Goal: Task Accomplishment & Management: Use online tool/utility

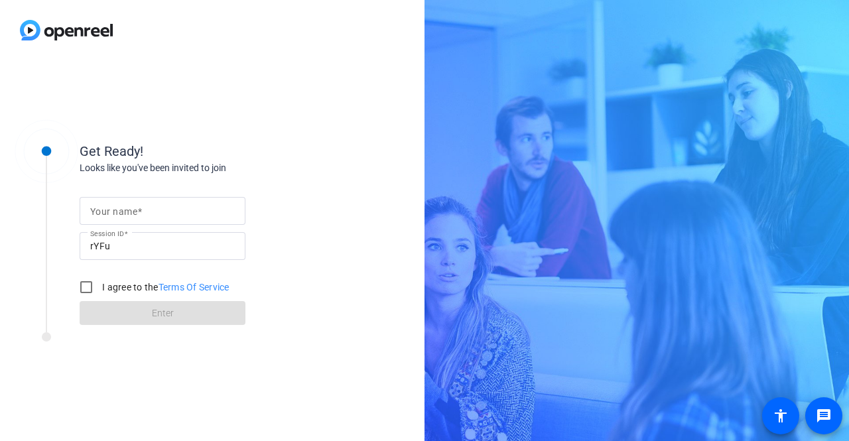
click at [167, 215] on input "Your name" at bounding box center [162, 211] width 145 height 16
type input "[PERSON_NAME]"
click at [85, 288] on input "I agree to the Terms Of Service" at bounding box center [86, 287] width 27 height 27
checkbox input "true"
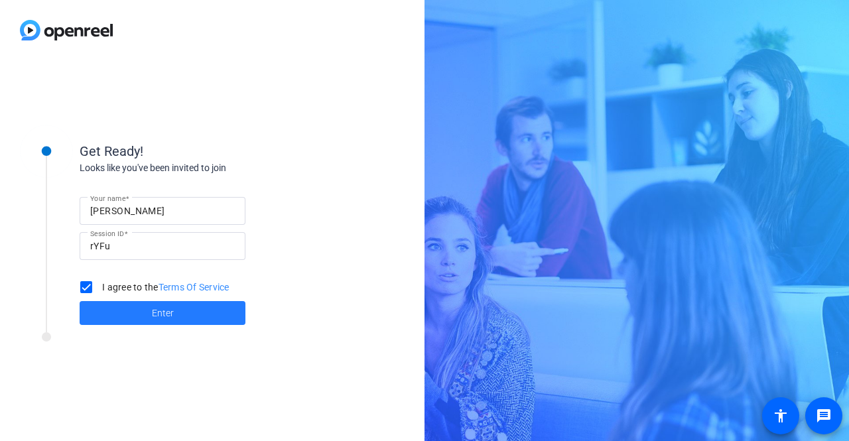
click at [186, 319] on span at bounding box center [163, 313] width 166 height 32
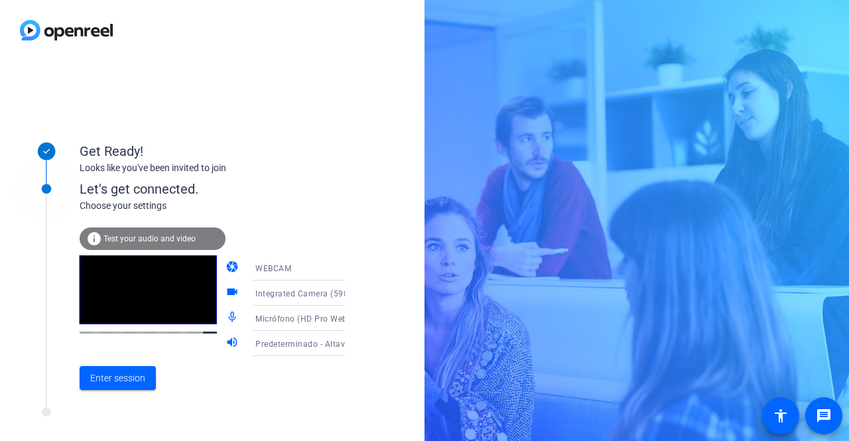
click at [156, 235] on span "Test your audio and video" at bounding box center [149, 238] width 92 height 9
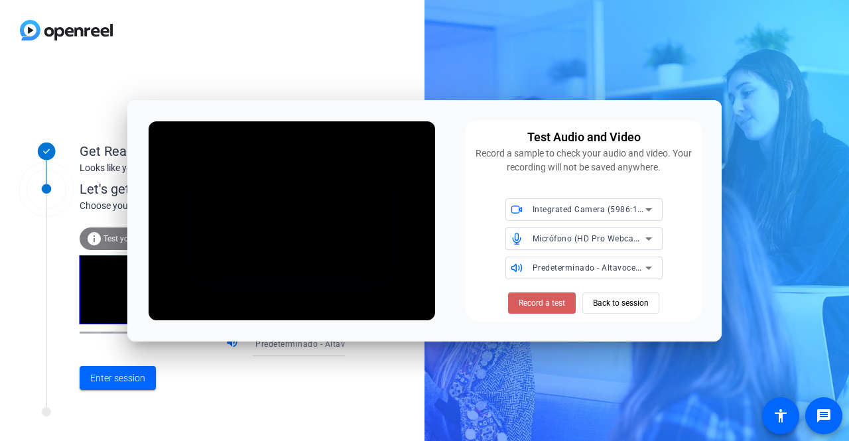
click at [558, 303] on span "Record a test" at bounding box center [541, 303] width 46 height 12
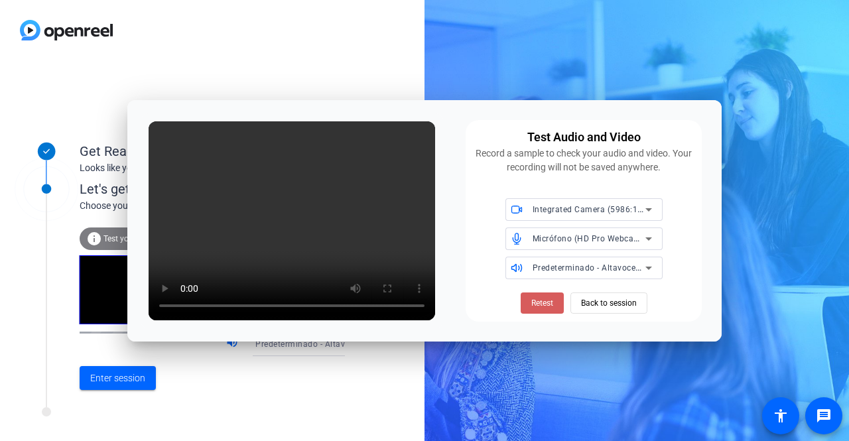
click at [532, 305] on span "Retest" at bounding box center [542, 303] width 22 height 12
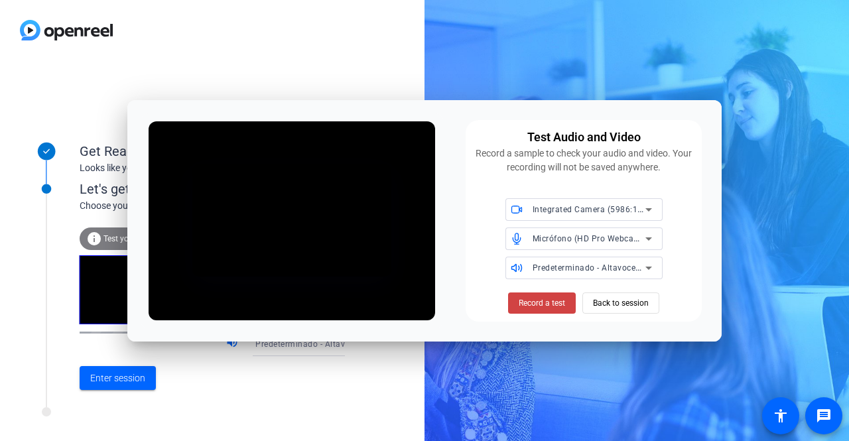
click at [532, 305] on span "Record a test" at bounding box center [541, 303] width 46 height 12
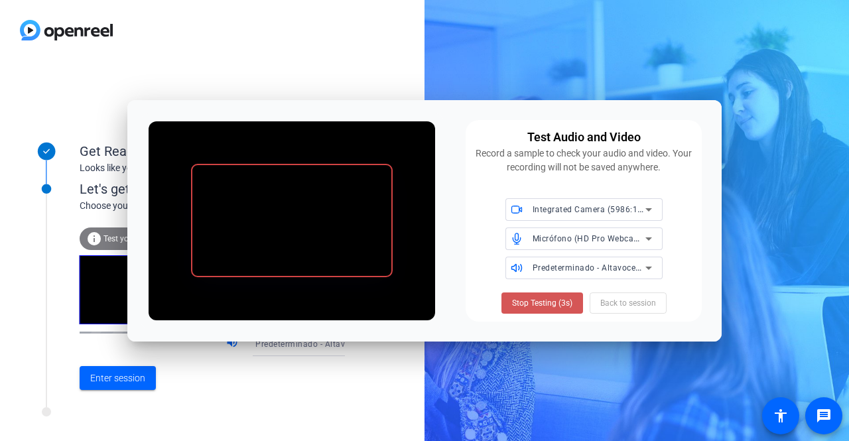
click at [532, 305] on span "Stop Testing (3s)" at bounding box center [542, 303] width 60 height 12
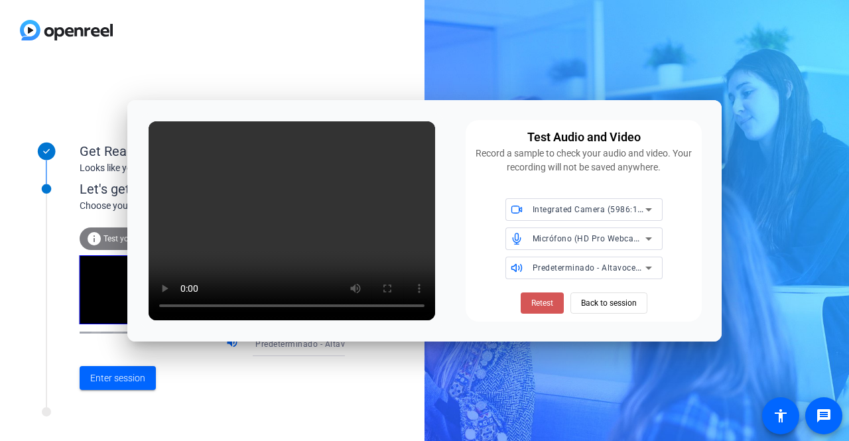
click at [532, 305] on span "Retest" at bounding box center [542, 303] width 22 height 12
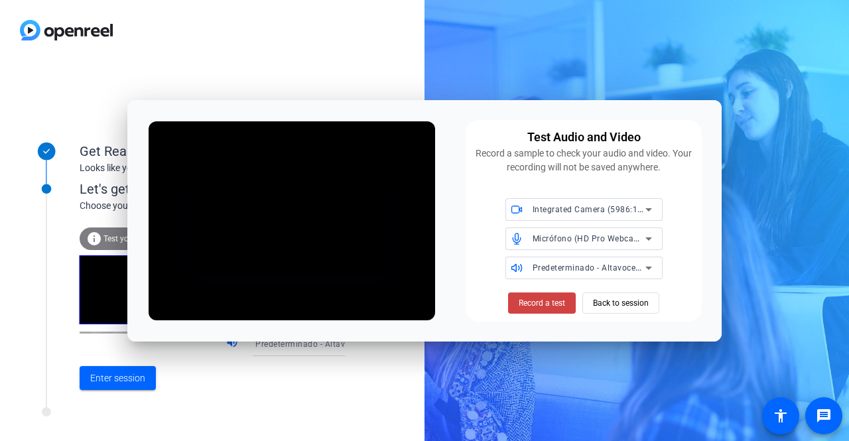
click at [532, 305] on span "Record a test" at bounding box center [541, 303] width 46 height 12
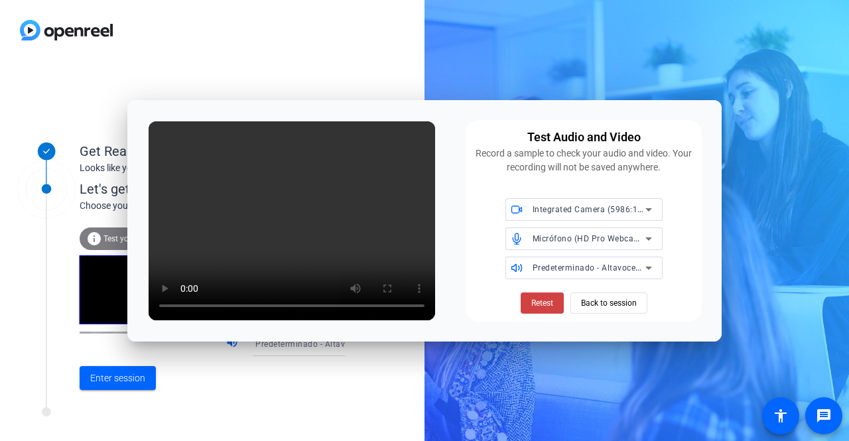
click at [537, 305] on span "Retest" at bounding box center [542, 303] width 22 height 12
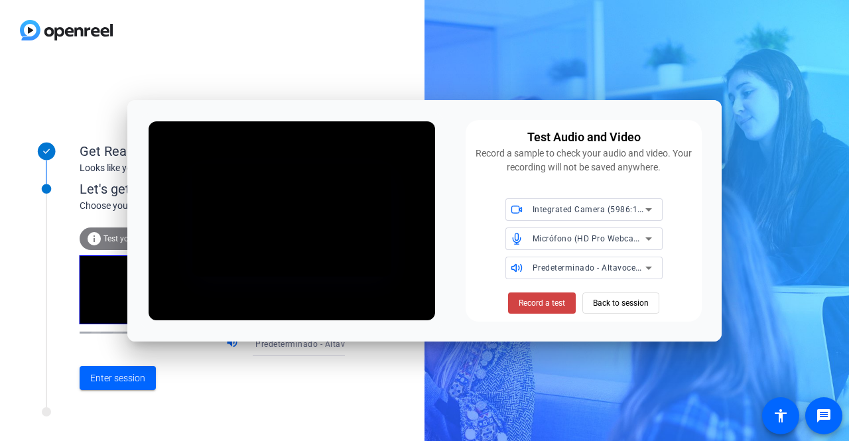
click at [537, 305] on span "Record a test" at bounding box center [541, 303] width 46 height 12
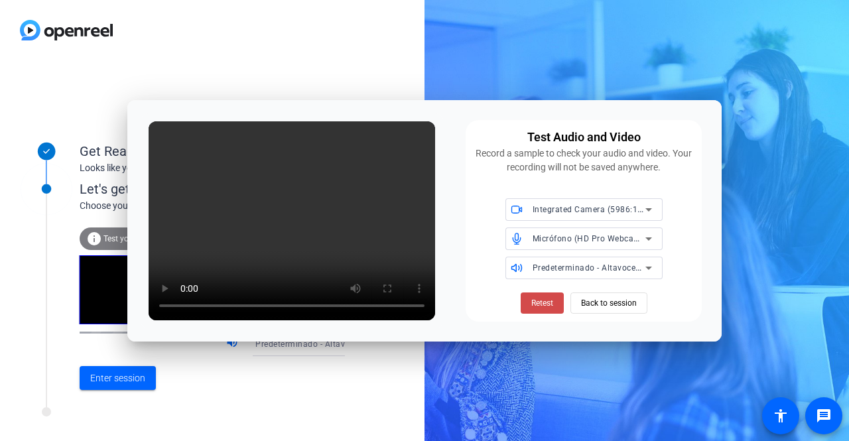
click at [546, 298] on span "Retest" at bounding box center [542, 303] width 22 height 12
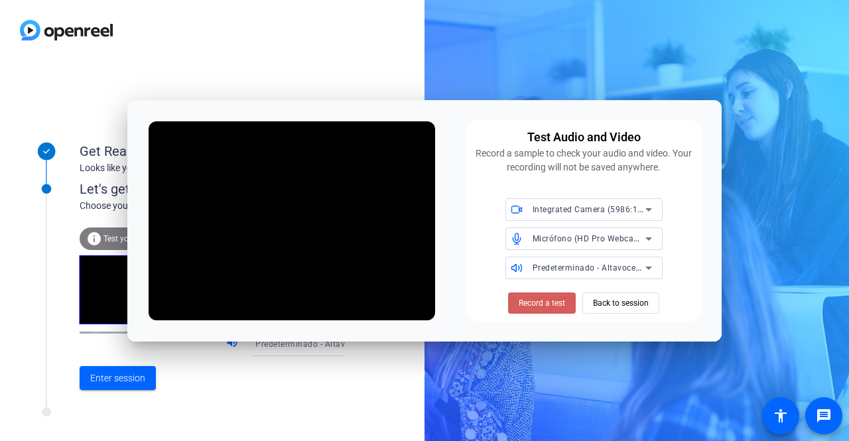
click at [554, 303] on span "Record a test" at bounding box center [541, 303] width 46 height 12
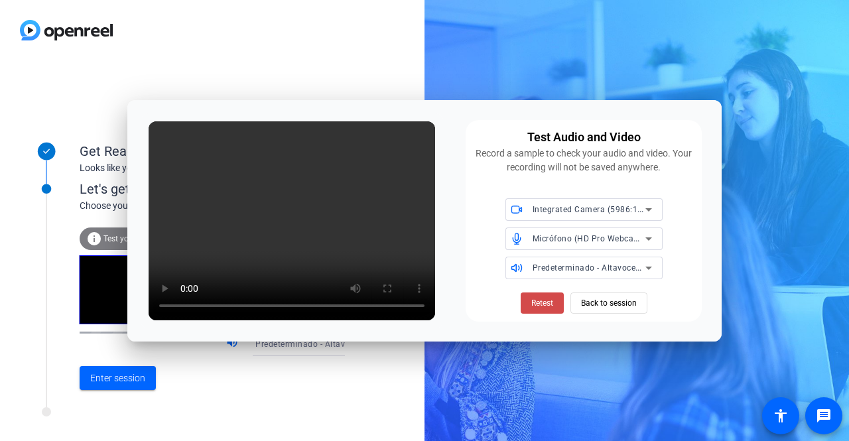
click at [545, 306] on span "Retest" at bounding box center [542, 303] width 22 height 12
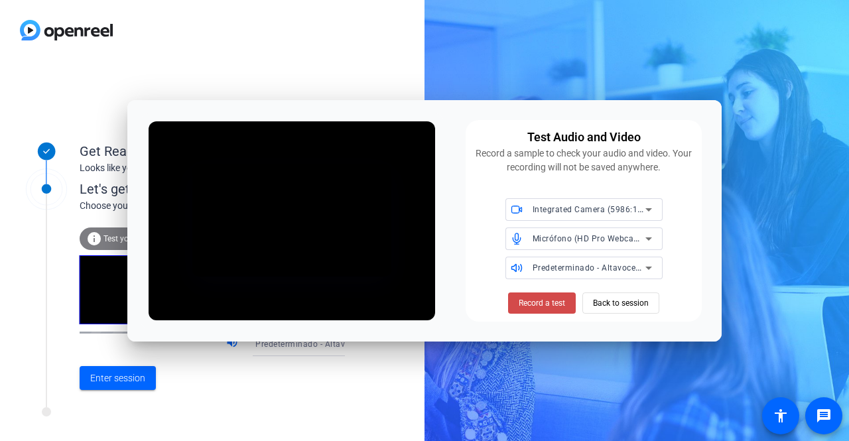
click at [548, 304] on span "Record a test" at bounding box center [541, 303] width 46 height 12
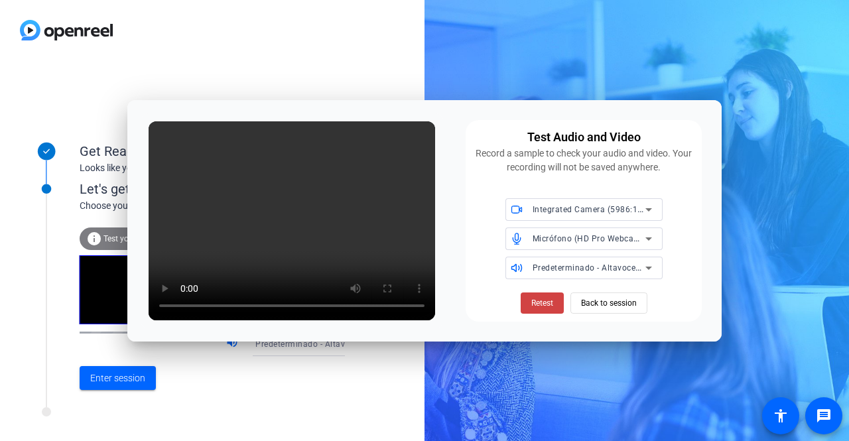
click at [371, 418] on div "Get Ready! Looks like you've been invited to join Let's get connected. Choose y…" at bounding box center [212, 250] width 424 height 381
click at [544, 306] on span "Retest" at bounding box center [542, 303] width 22 height 12
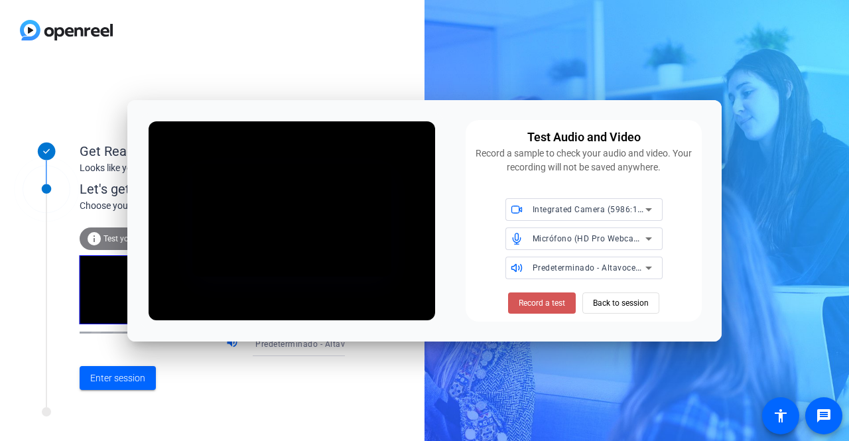
click at [546, 304] on span "Record a test" at bounding box center [541, 303] width 46 height 12
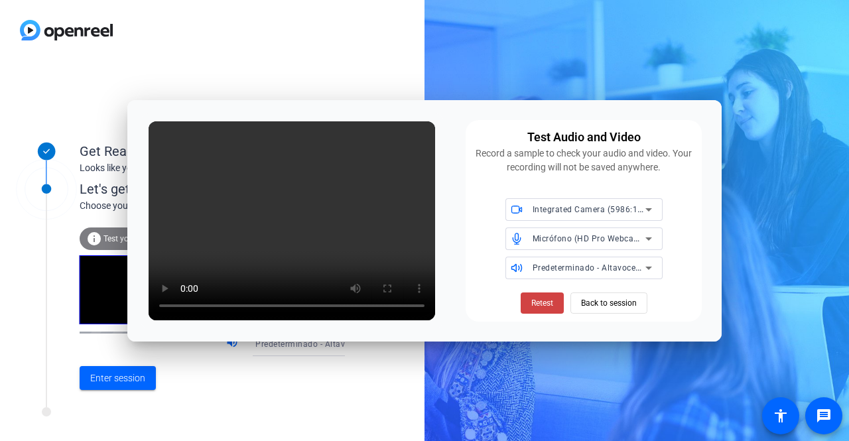
click at [109, 421] on div at bounding box center [178, 415] width 331 height 17
click at [665, 77] on div "Get Ready! Looks like you've been invited to join Let's get connected. Choose y…" at bounding box center [424, 220] width 849 height 441
click at [668, 75] on div "Get Ready! Looks like you've been invited to join Let's get connected. Choose y…" at bounding box center [424, 220] width 849 height 441
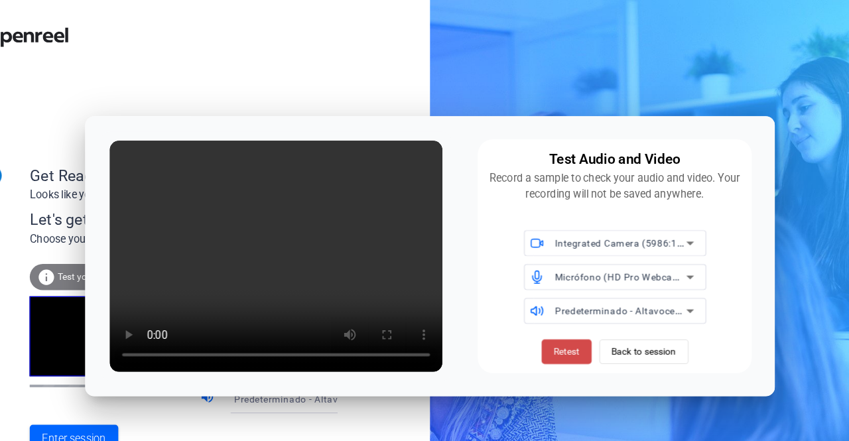
click at [547, 299] on span "Retest" at bounding box center [542, 303] width 22 height 12
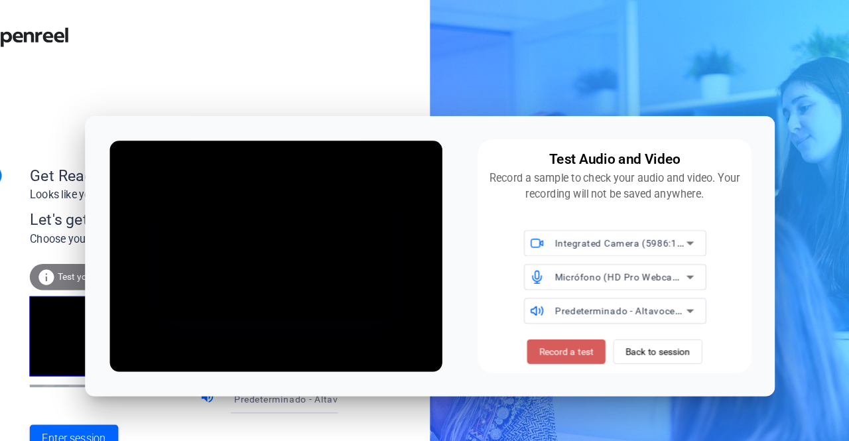
click at [542, 307] on span "Record a test" at bounding box center [541, 303] width 46 height 12
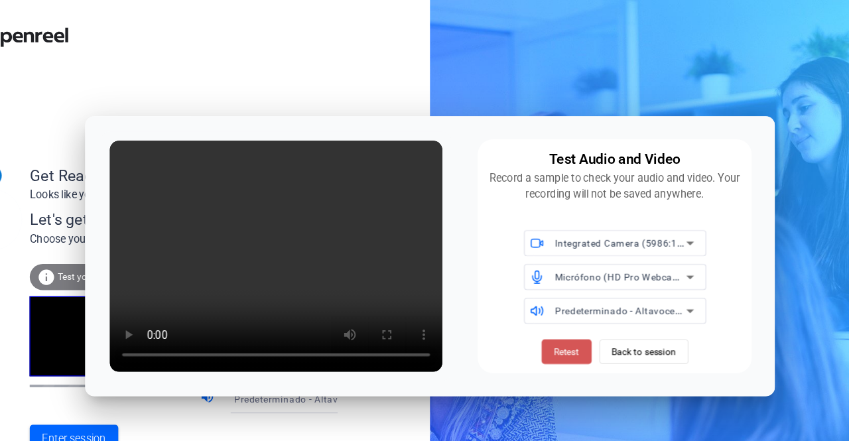
click at [542, 306] on span "Retest" at bounding box center [542, 303] width 22 height 12
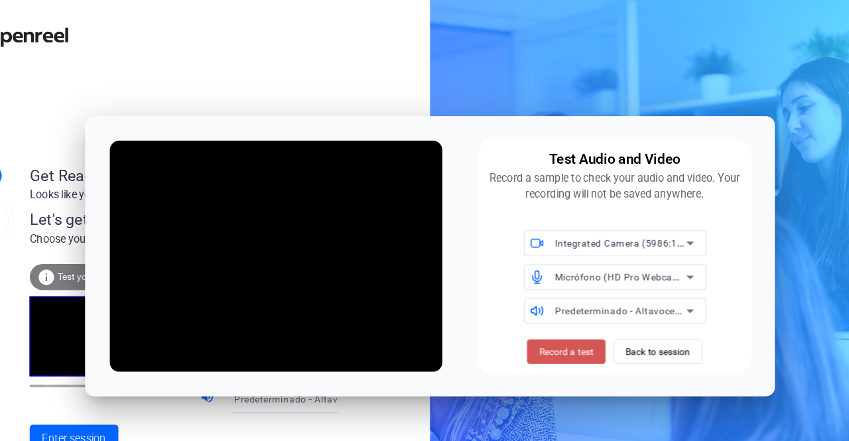
click at [542, 306] on span "Record a test" at bounding box center [541, 303] width 46 height 12
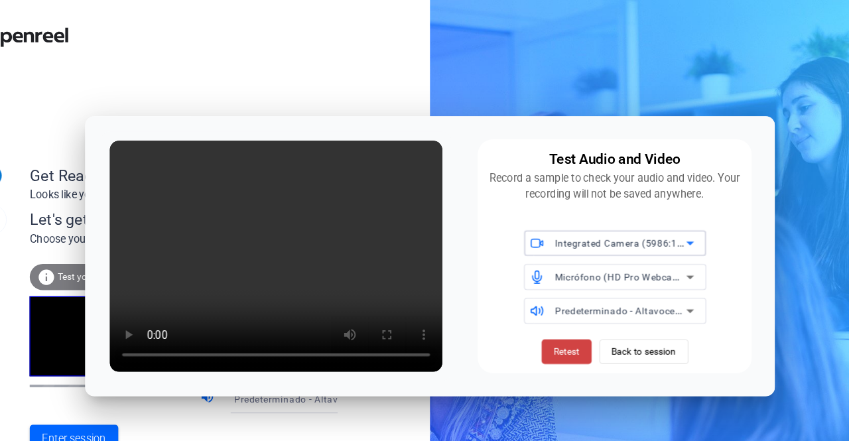
click at [607, 213] on span "Integrated Camera (5986:119a)" at bounding box center [593, 209] width 123 height 11
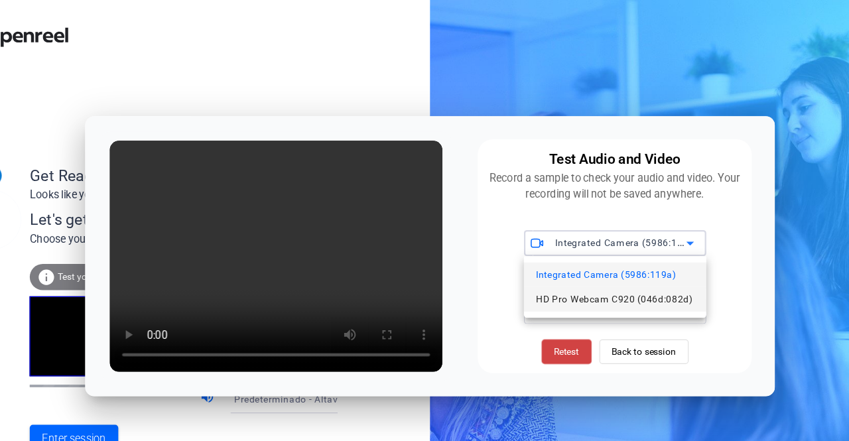
click at [597, 261] on span "HD Pro Webcam C920 (046d:082d)" at bounding box center [583, 258] width 135 height 16
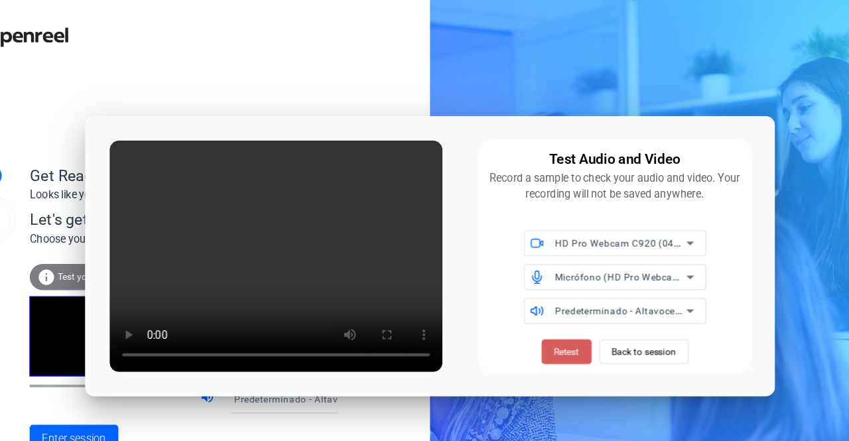
click at [542, 306] on span "Retest" at bounding box center [542, 303] width 22 height 12
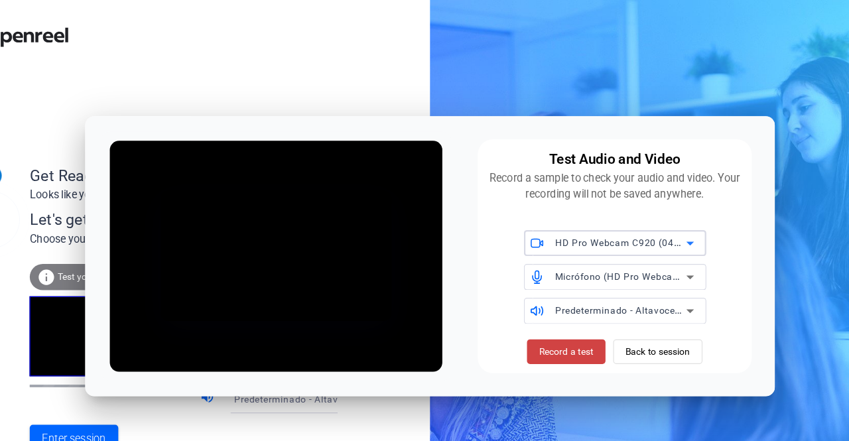
click at [595, 217] on div "HD Pro Webcam C920 (046d:082d)" at bounding box center [588, 209] width 113 height 17
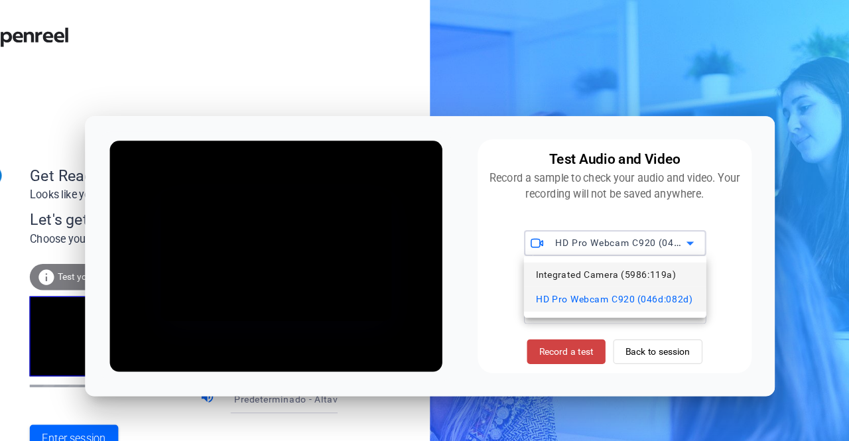
click at [587, 239] on span "Integrated Camera (5986:119a)" at bounding box center [576, 237] width 121 height 16
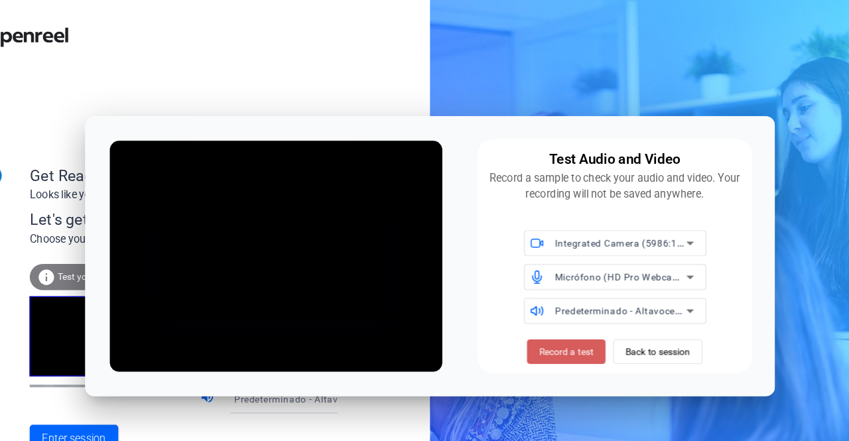
click at [540, 302] on span "Record a test" at bounding box center [541, 303] width 46 height 12
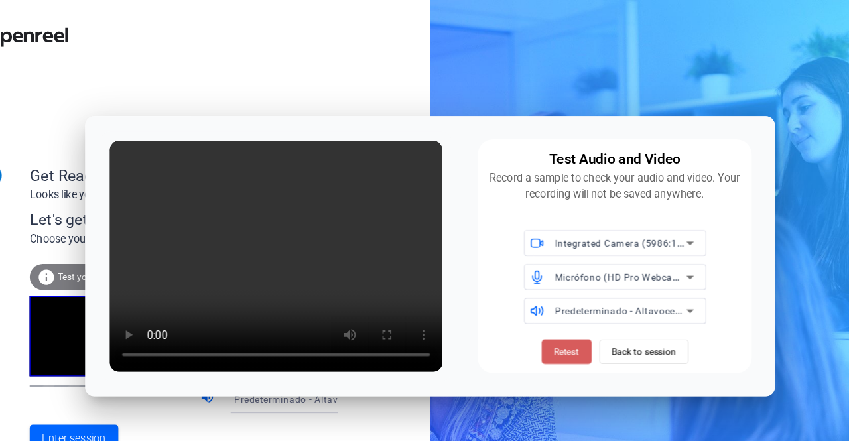
click at [536, 301] on span "Retest" at bounding box center [542, 303] width 22 height 12
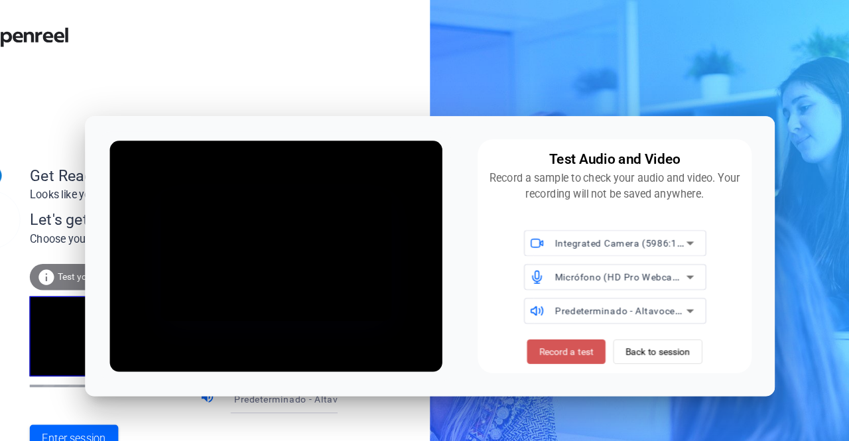
click at [536, 301] on span "Record a test" at bounding box center [541, 303] width 46 height 12
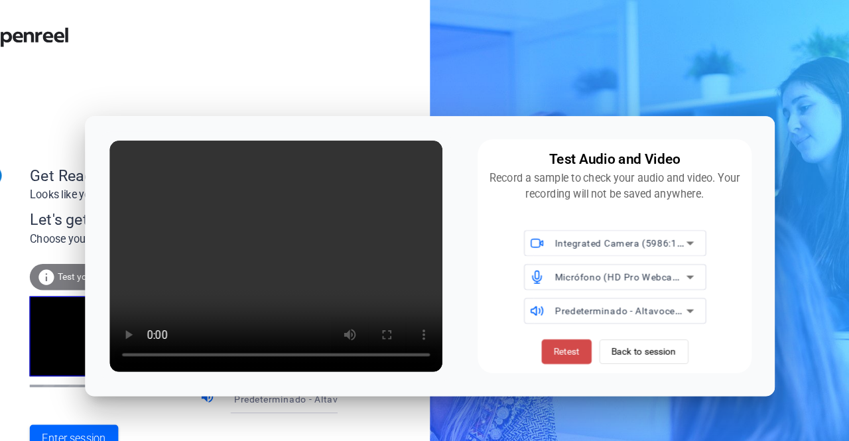
click at [546, 303] on span "Retest" at bounding box center [542, 303] width 22 height 12
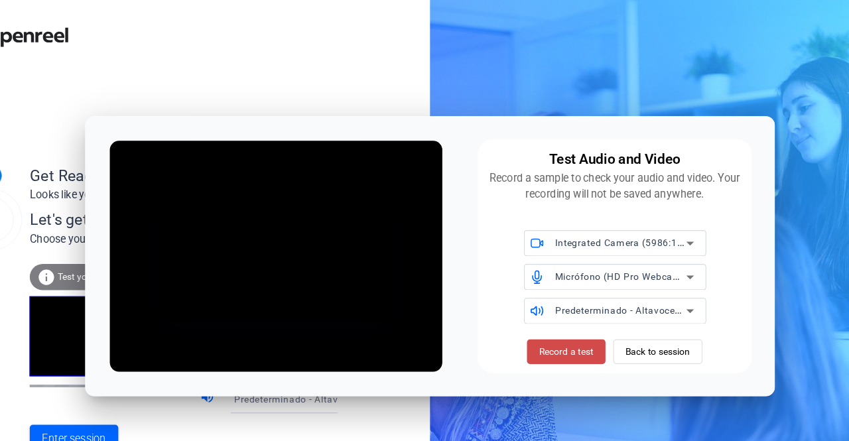
click at [534, 301] on span "Record a test" at bounding box center [541, 303] width 46 height 12
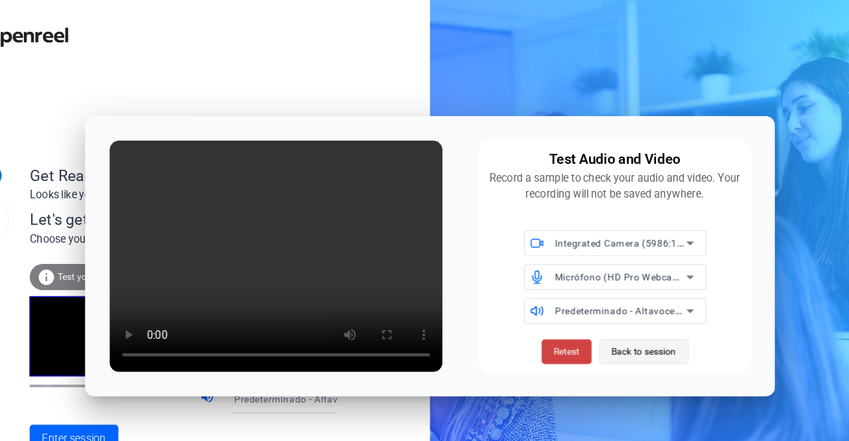
click at [602, 307] on span "Back to session" at bounding box center [609, 302] width 56 height 25
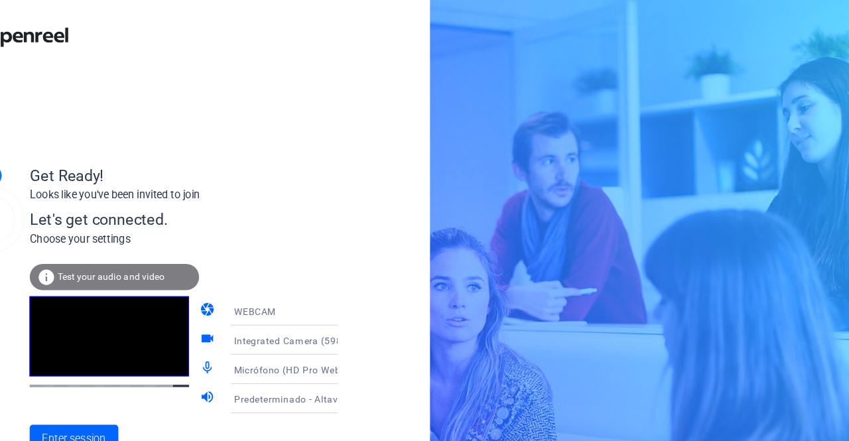
click at [411, 131] on div "Get Ready! Looks like you've been invited to join Let's get connected. Choose y…" at bounding box center [212, 250] width 424 height 381
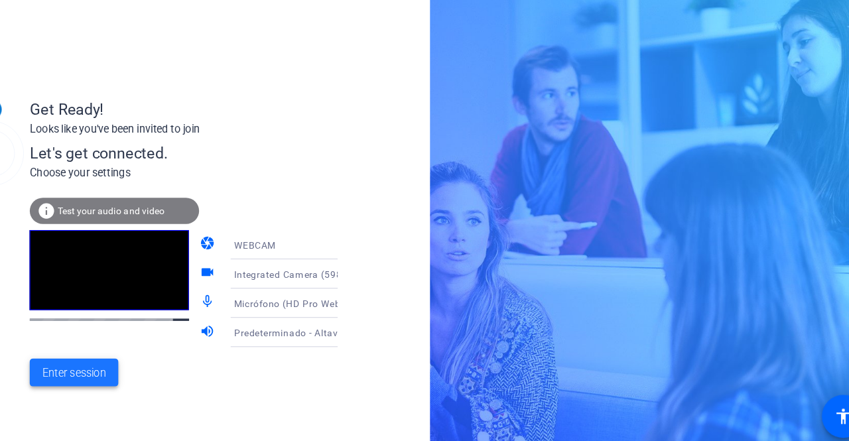
click at [135, 377] on span "Enter session" at bounding box center [117, 378] width 55 height 14
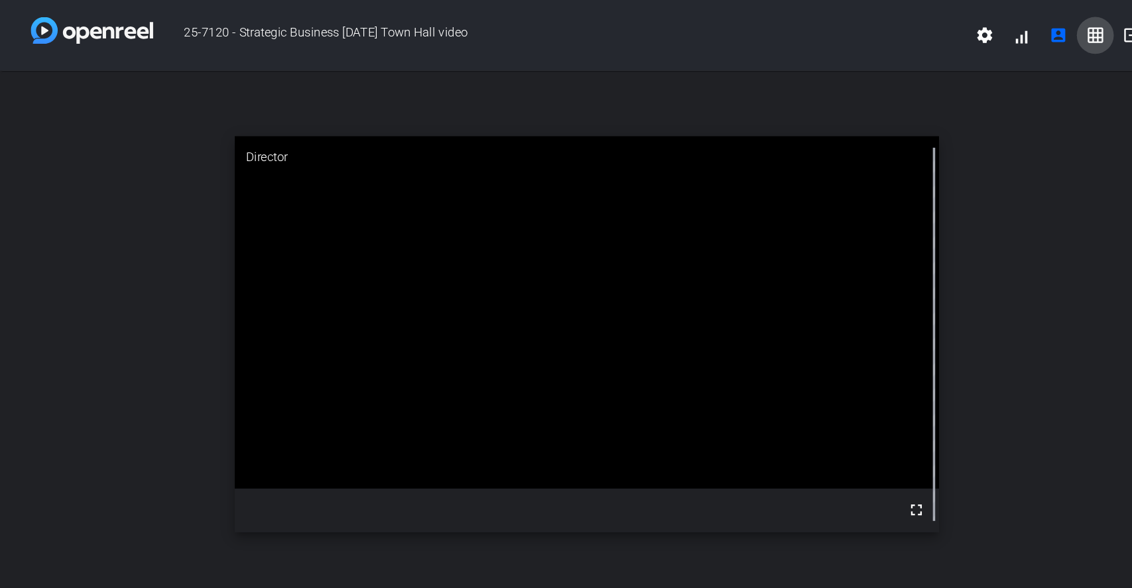
click at [848, 30] on mat-icon "grid_on" at bounding box center [943, 31] width 16 height 16
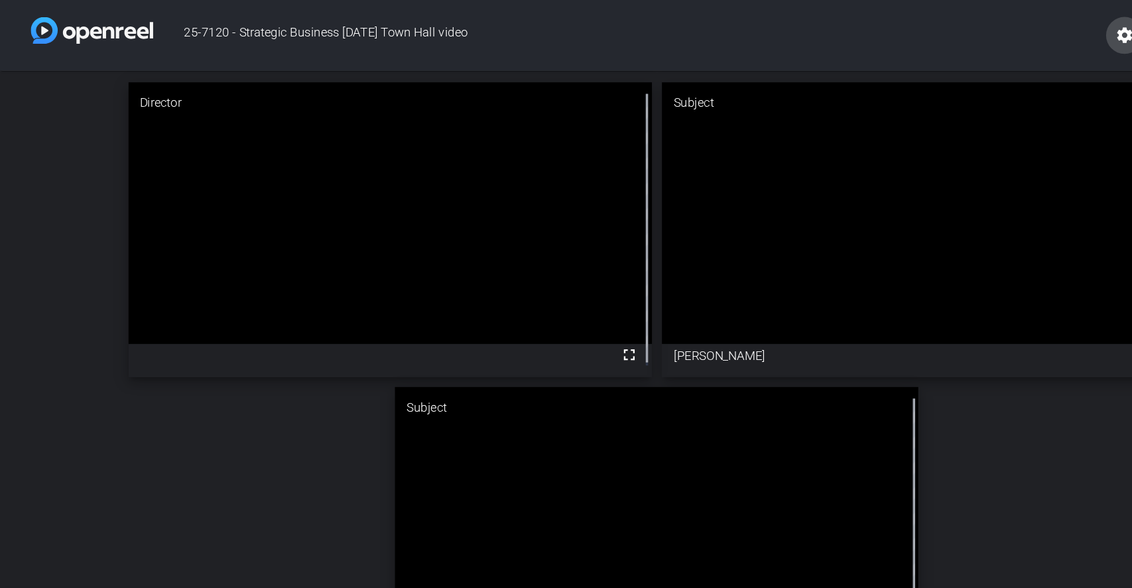
click at [848, 34] on mat-icon "settings" at bounding box center [969, 31] width 16 height 16
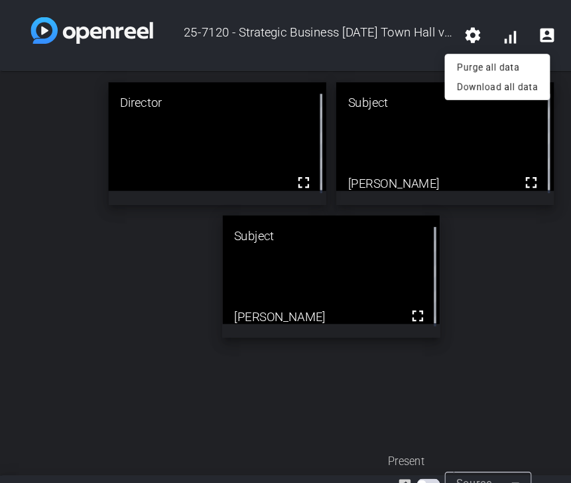
click at [461, 34] on div at bounding box center [285, 241] width 571 height 483
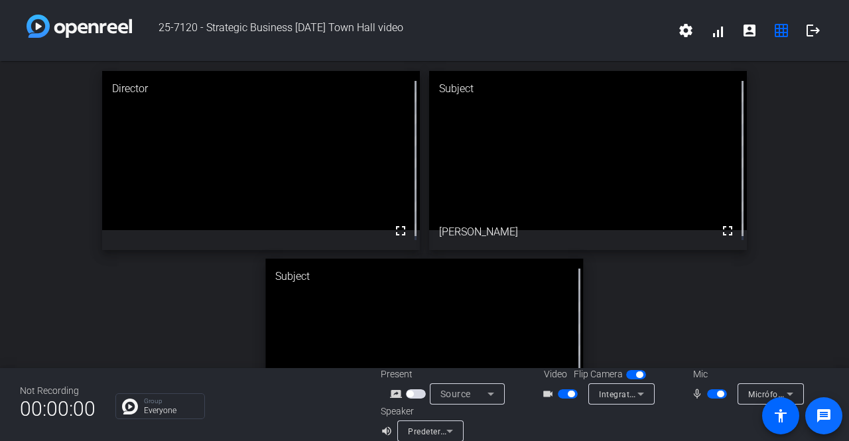
click at [822, 425] on span at bounding box center [823, 416] width 32 height 32
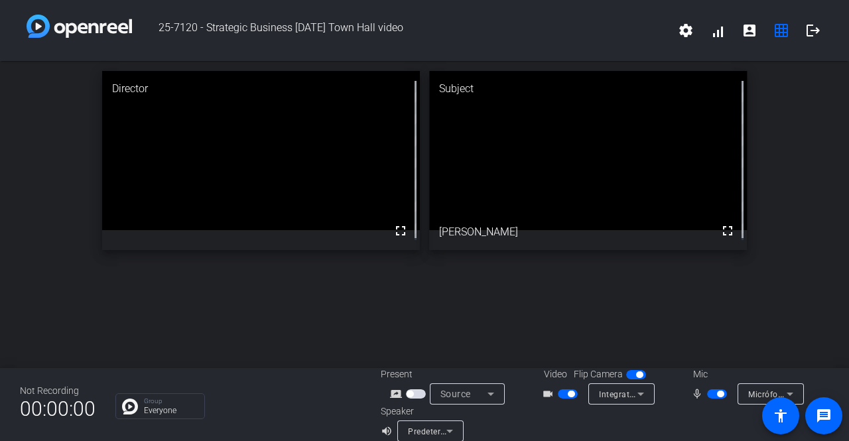
scroll to position [15, 0]
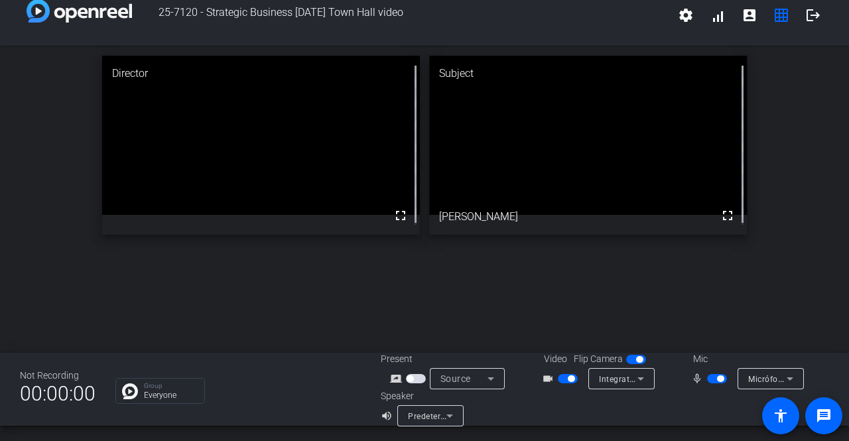
click at [484, 382] on icon at bounding box center [491, 379] width 16 height 16
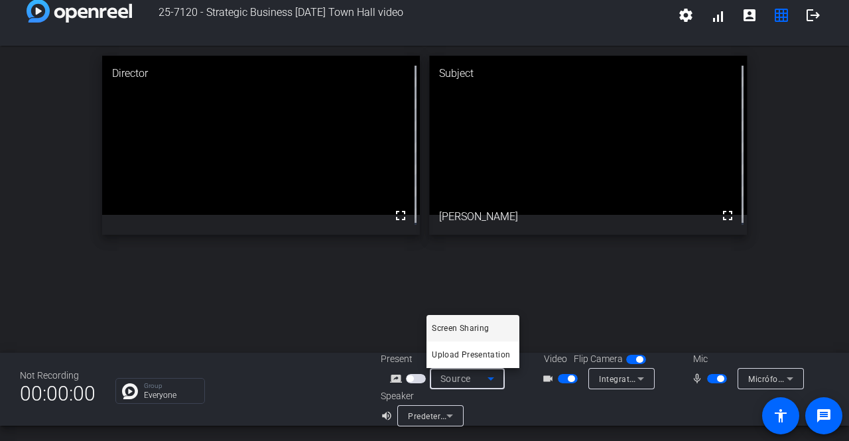
click at [593, 300] on div at bounding box center [424, 220] width 849 height 441
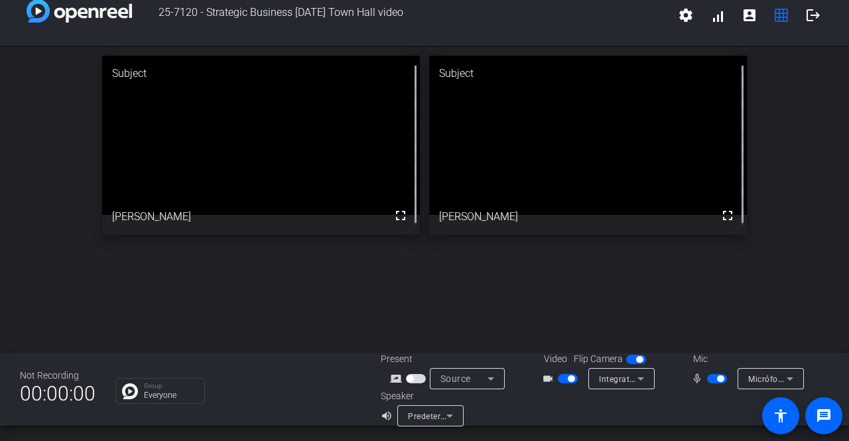
scroll to position [0, 0]
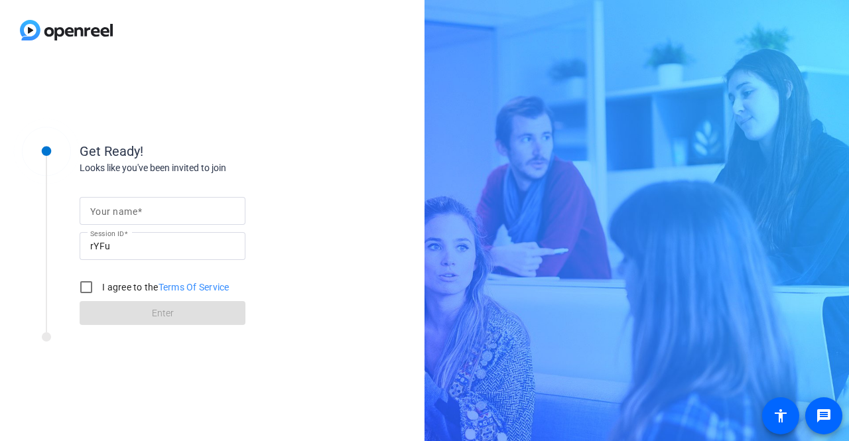
click at [154, 213] on input "Your name" at bounding box center [162, 211] width 145 height 16
type input "[PERSON_NAME]"
click at [87, 284] on input "I agree to the Terms Of Service" at bounding box center [86, 287] width 27 height 27
checkbox input "true"
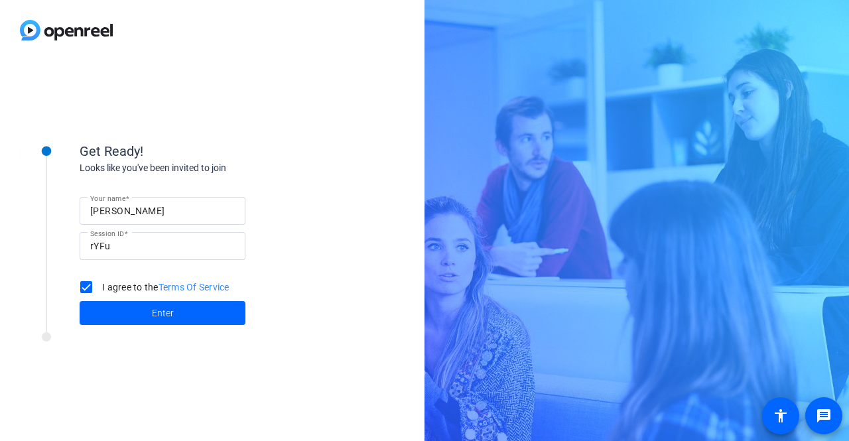
click at [150, 308] on span at bounding box center [163, 313] width 166 height 32
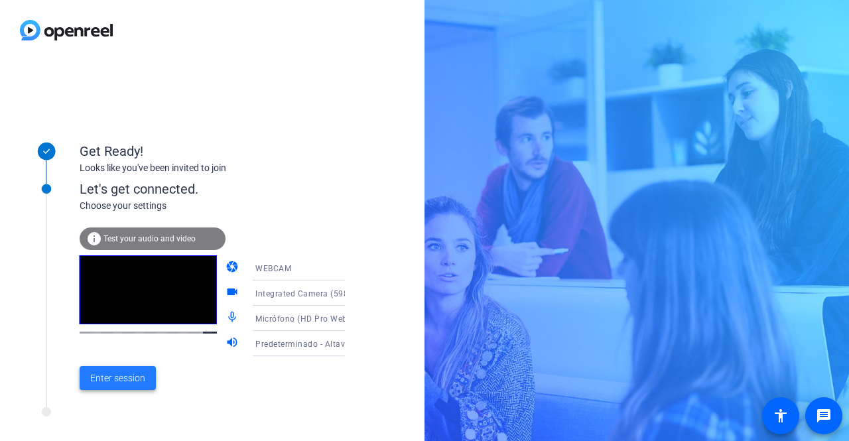
click at [131, 380] on span "Enter session" at bounding box center [117, 378] width 55 height 14
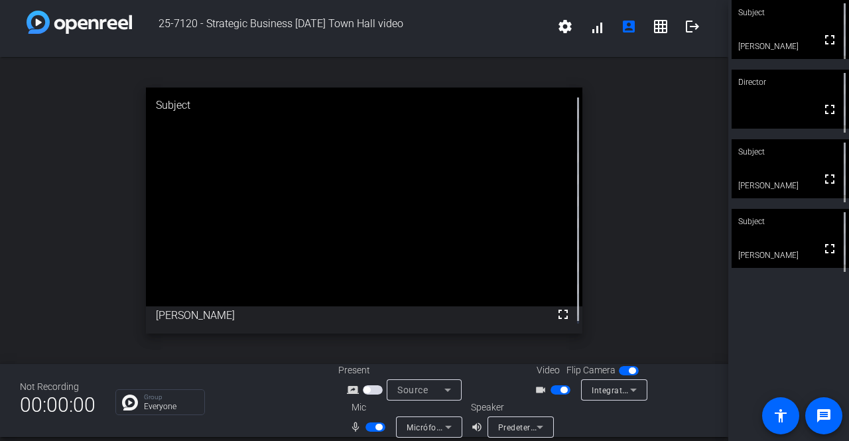
scroll to position [15, 0]
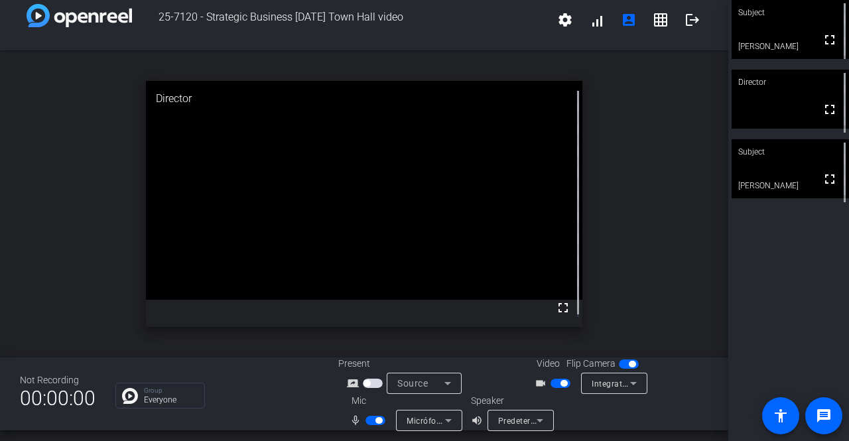
scroll to position [15, 0]
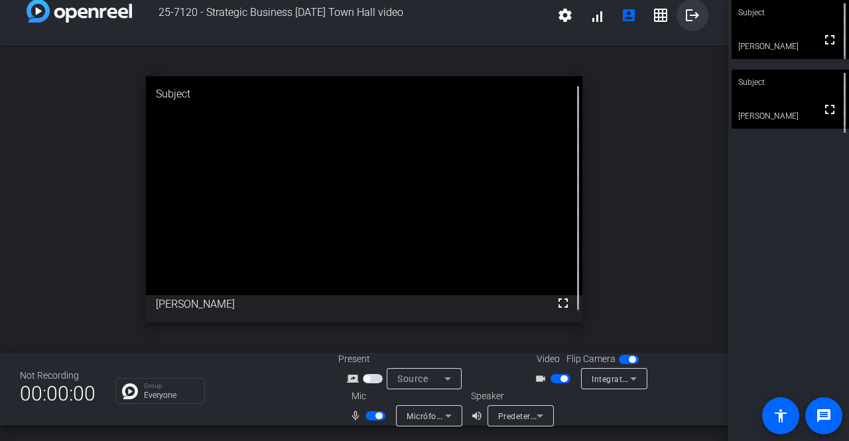
click at [684, 13] on mat-icon "logout" at bounding box center [692, 15] width 16 height 16
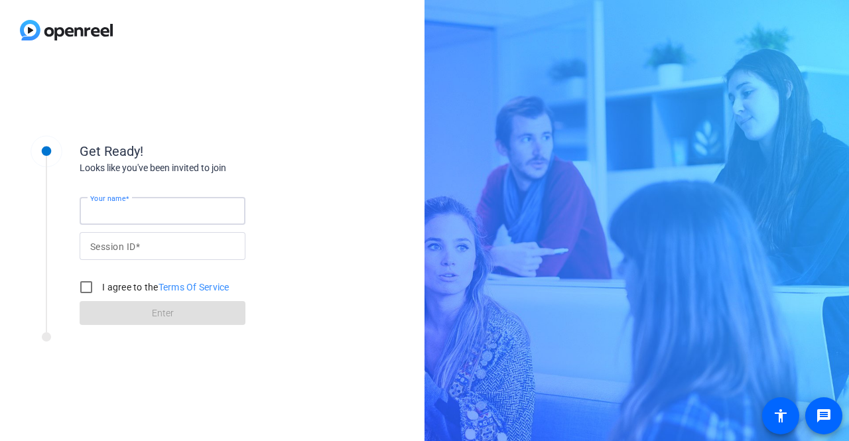
click at [208, 209] on input "Your name" at bounding box center [162, 211] width 145 height 16
type input "[PERSON_NAME]"
